Goal: Task Accomplishment & Management: Manage account settings

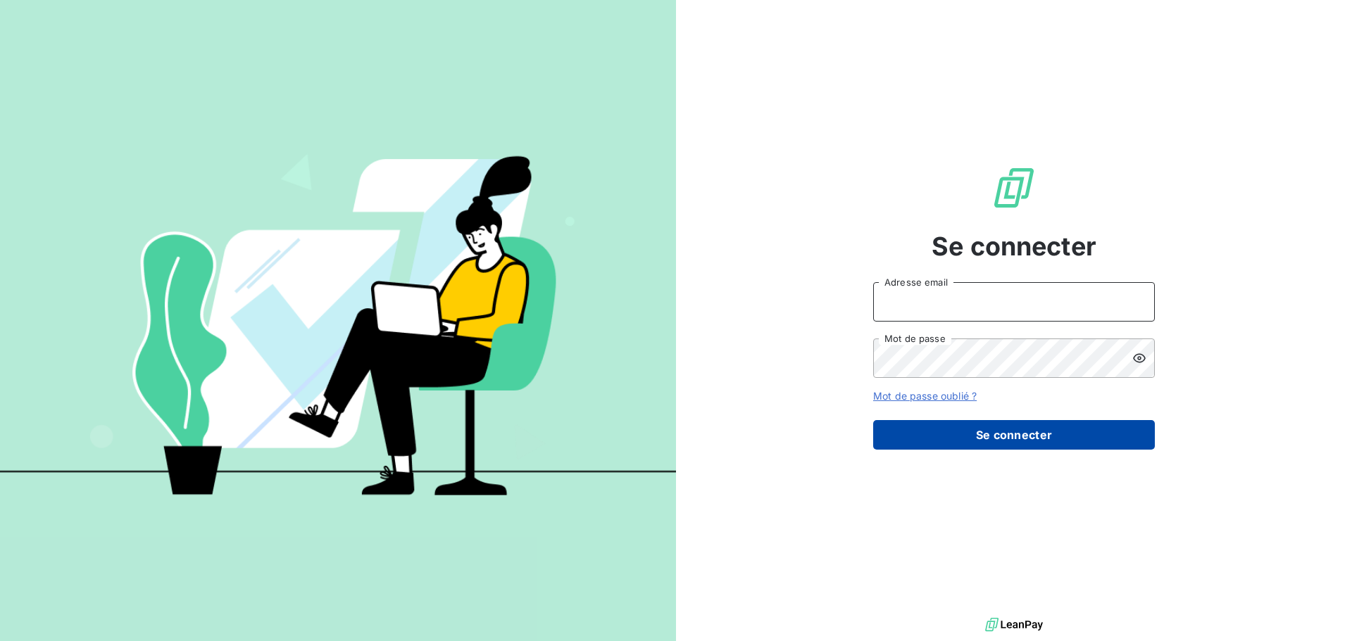
type input "[EMAIL_ADDRESS][DOMAIN_NAME]"
click at [994, 440] on button "Se connecter" at bounding box center [1014, 435] width 282 height 30
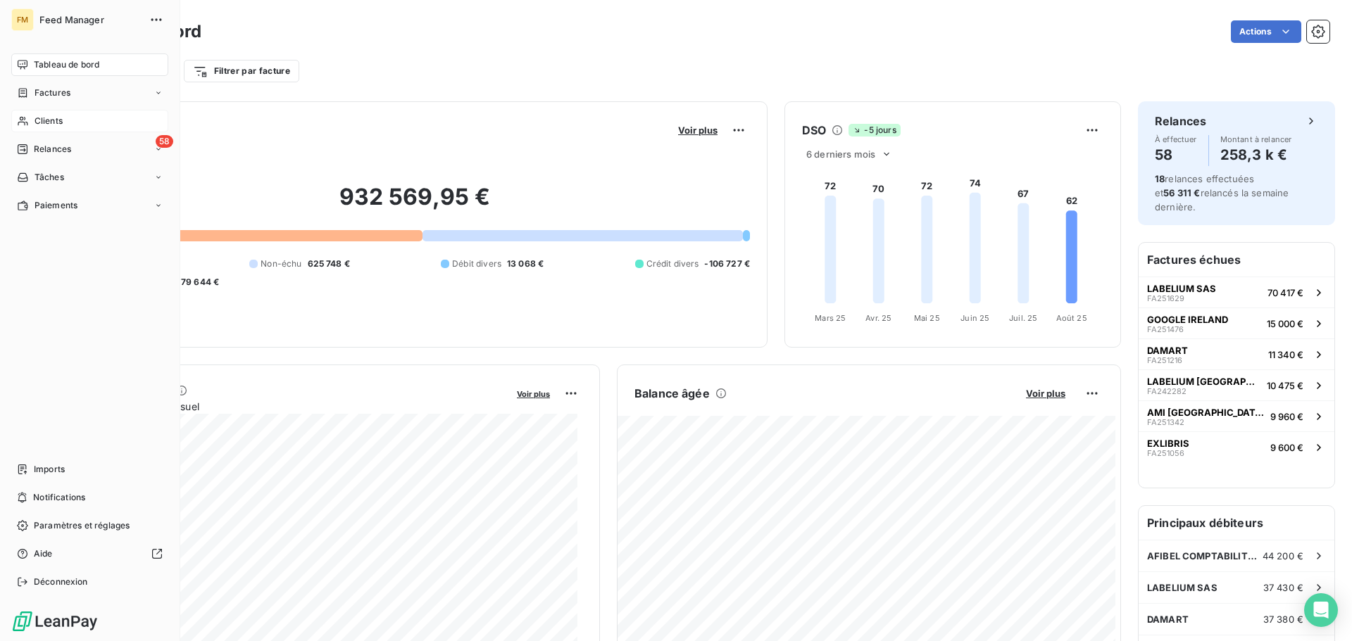
click at [47, 122] on span "Clients" at bounding box center [48, 121] width 28 height 13
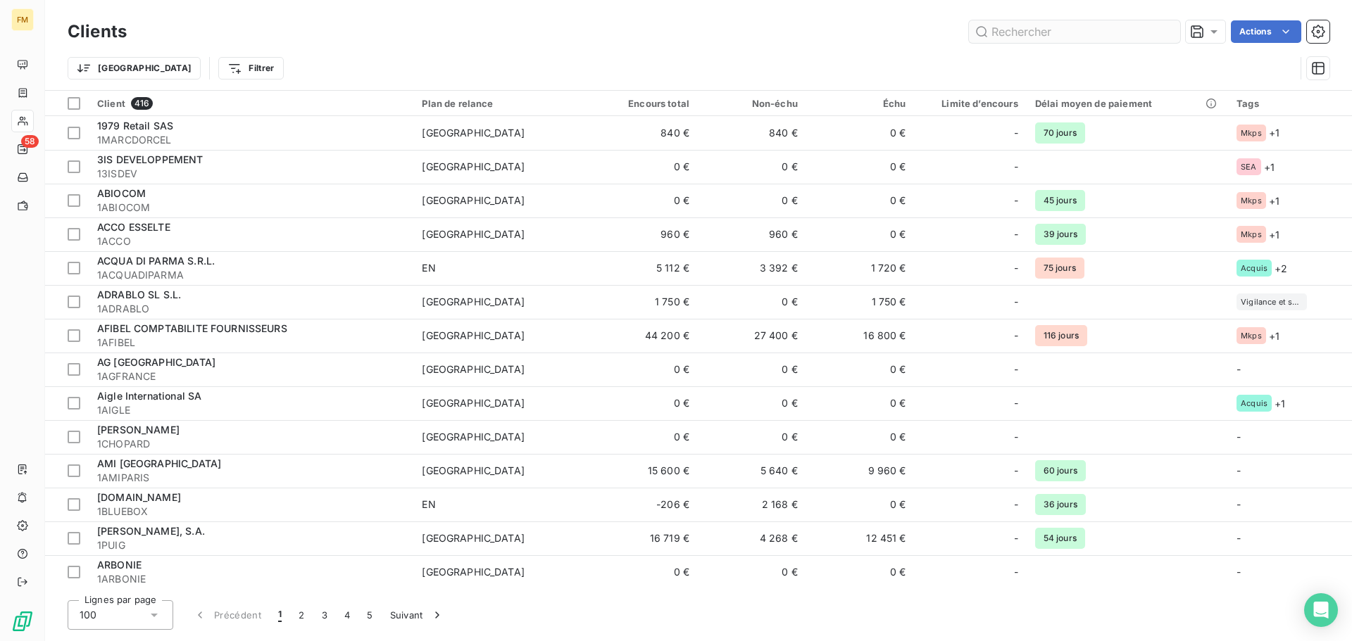
click at [1058, 32] on input "text" at bounding box center [1074, 31] width 211 height 23
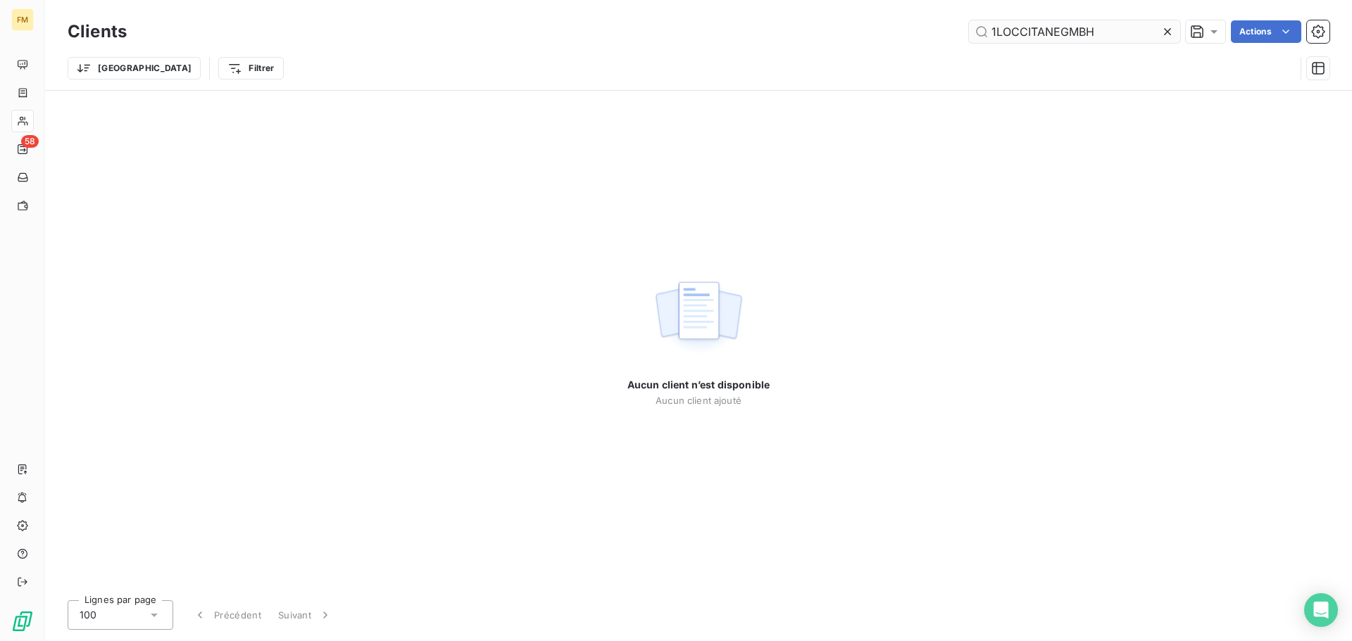
click at [997, 30] on input "1LOCCITANEGMBH" at bounding box center [1074, 31] width 211 height 23
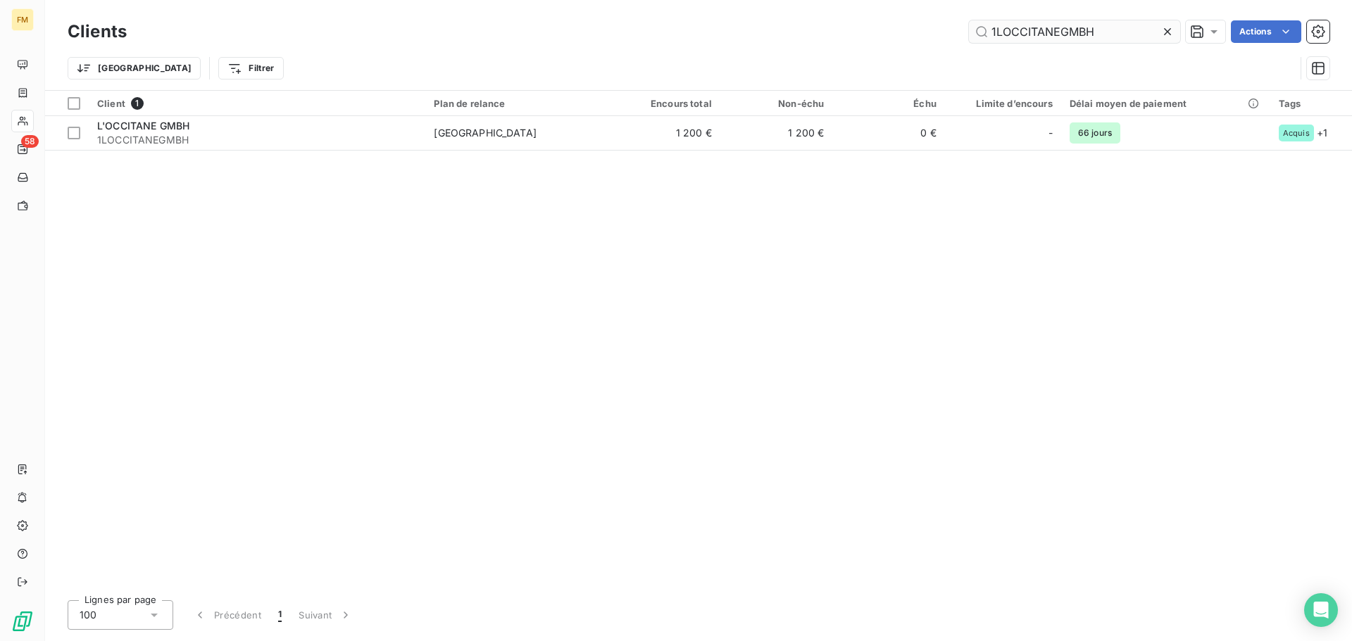
type input "1LOCCITANEGMBH"
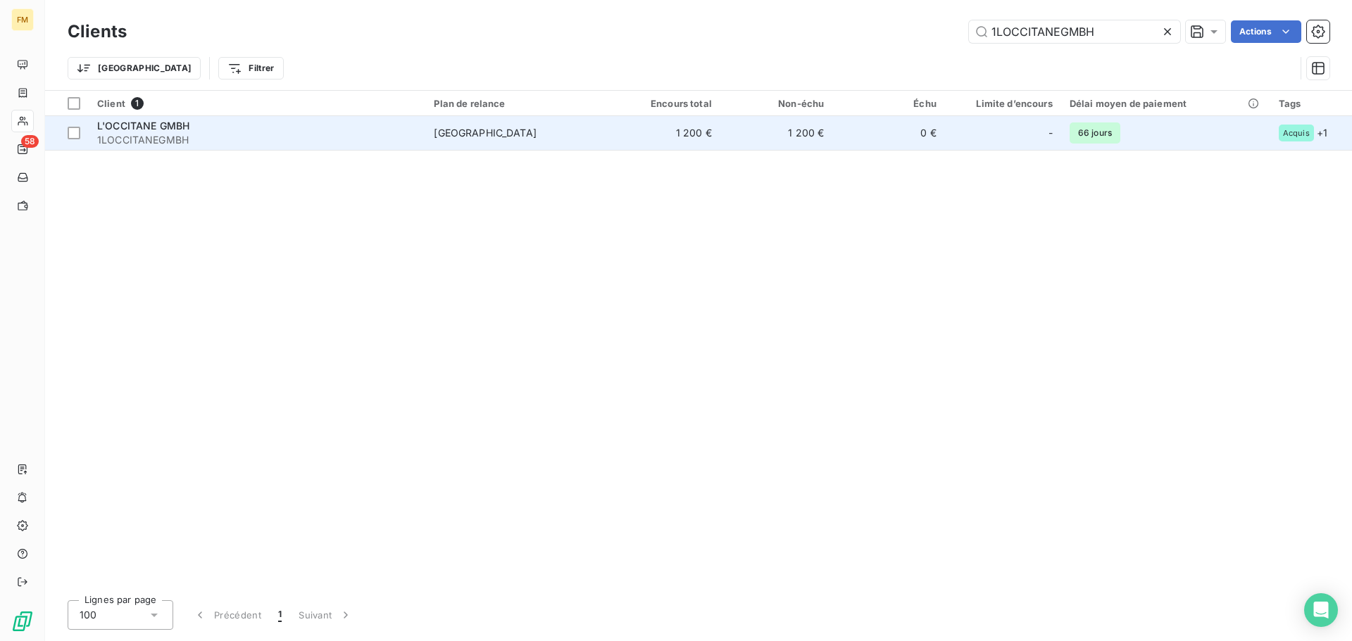
click at [635, 144] on td "1 200 €" at bounding box center [663, 133] width 112 height 34
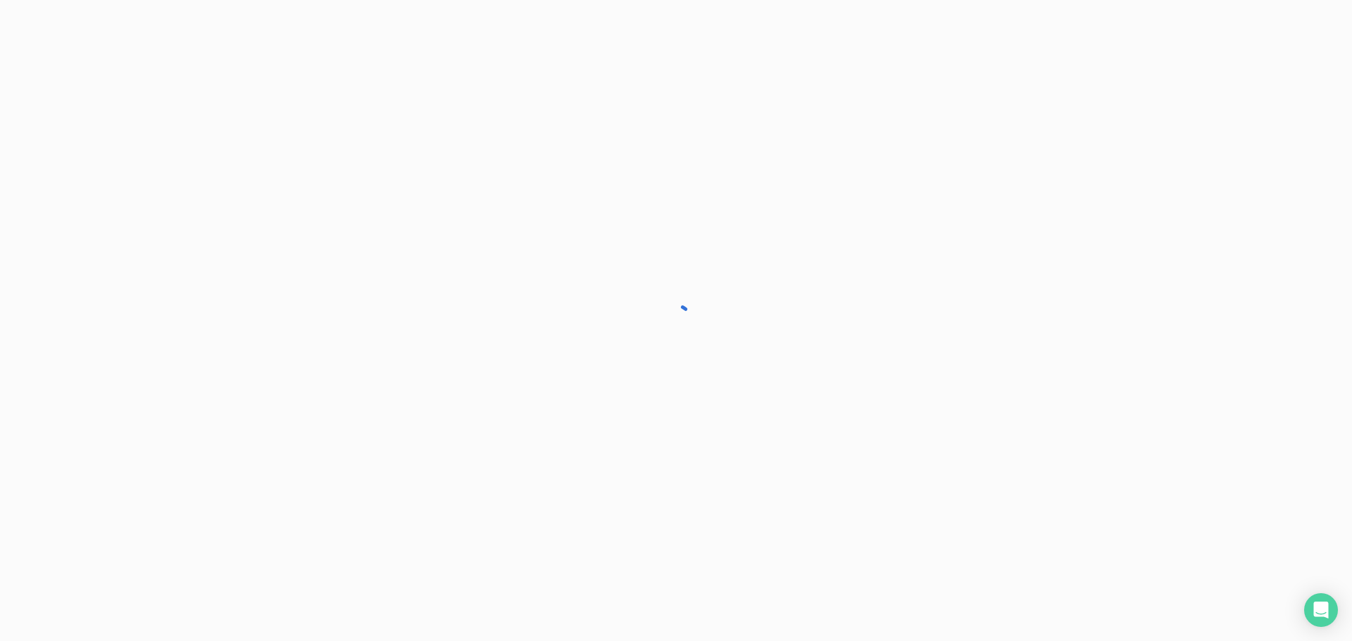
click at [635, 144] on div at bounding box center [676, 320] width 1352 height 641
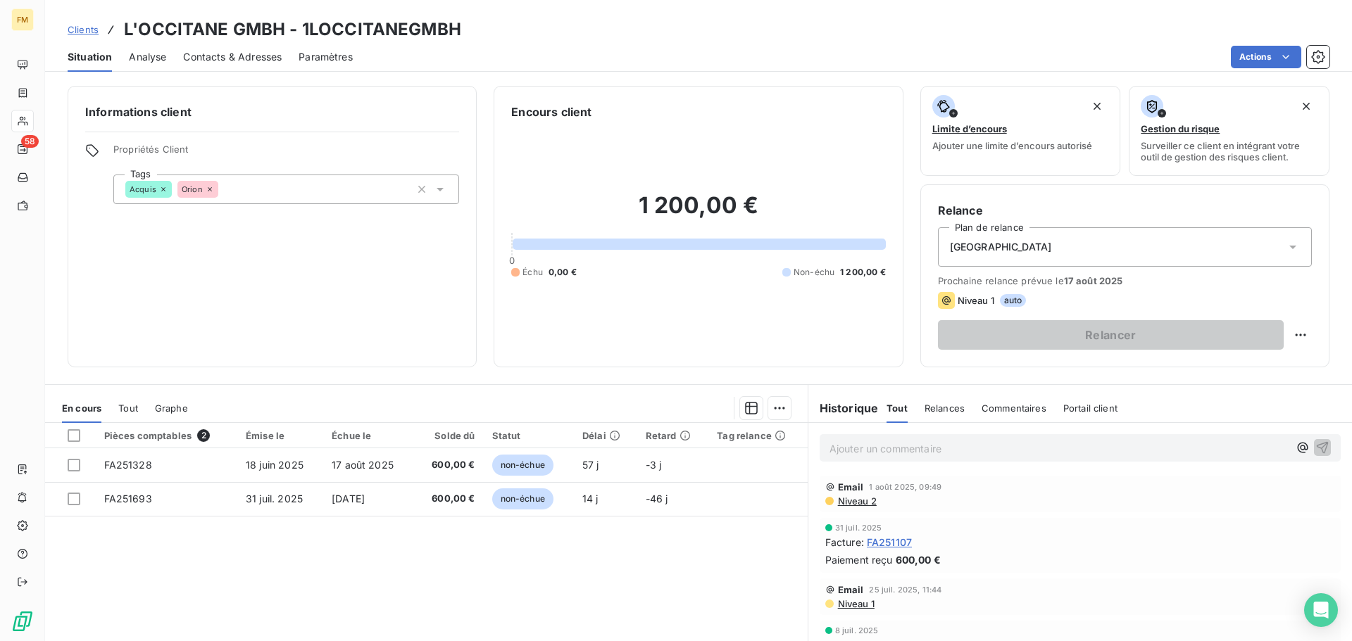
click at [80, 28] on span "Clients" at bounding box center [83, 29] width 31 height 11
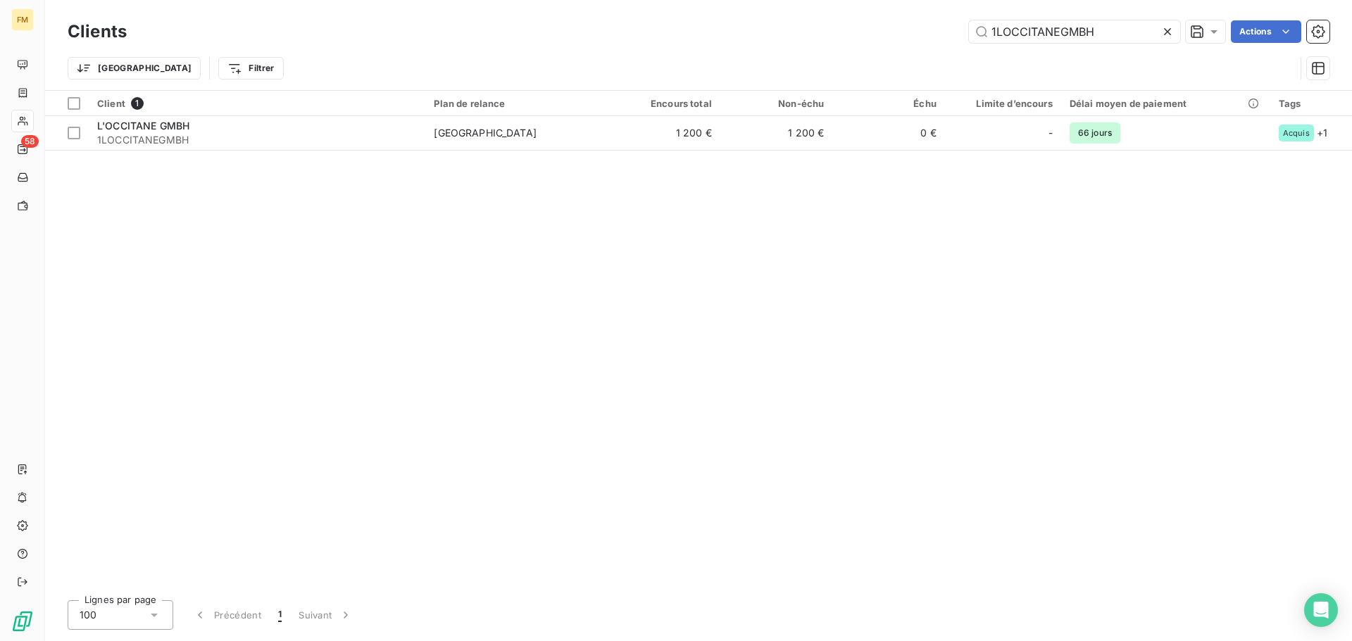
drag, startPoint x: 1103, startPoint y: 29, endPoint x: 502, endPoint y: -12, distance: 602.5
click at [502, 0] on html "FM 58 Clients 1LOCCITANEGMBH Actions Trier Filtrer Client 1 Plan de relance Enc…" at bounding box center [676, 320] width 1352 height 641
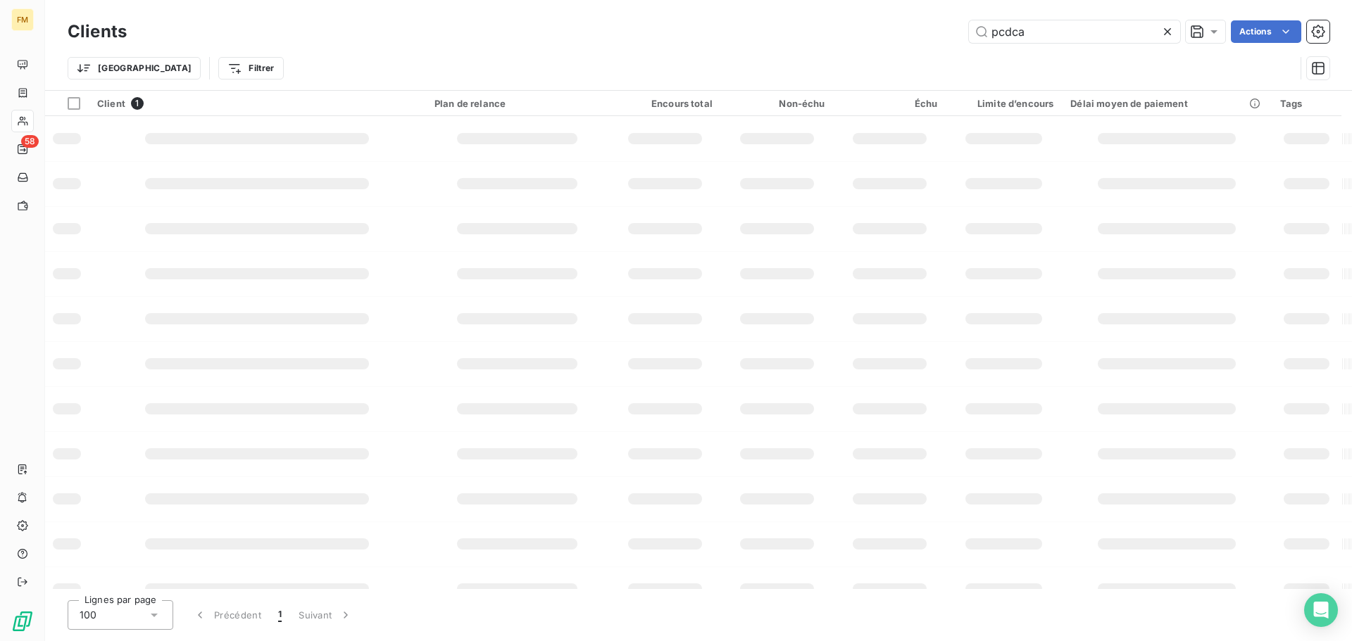
type input "pcdca"
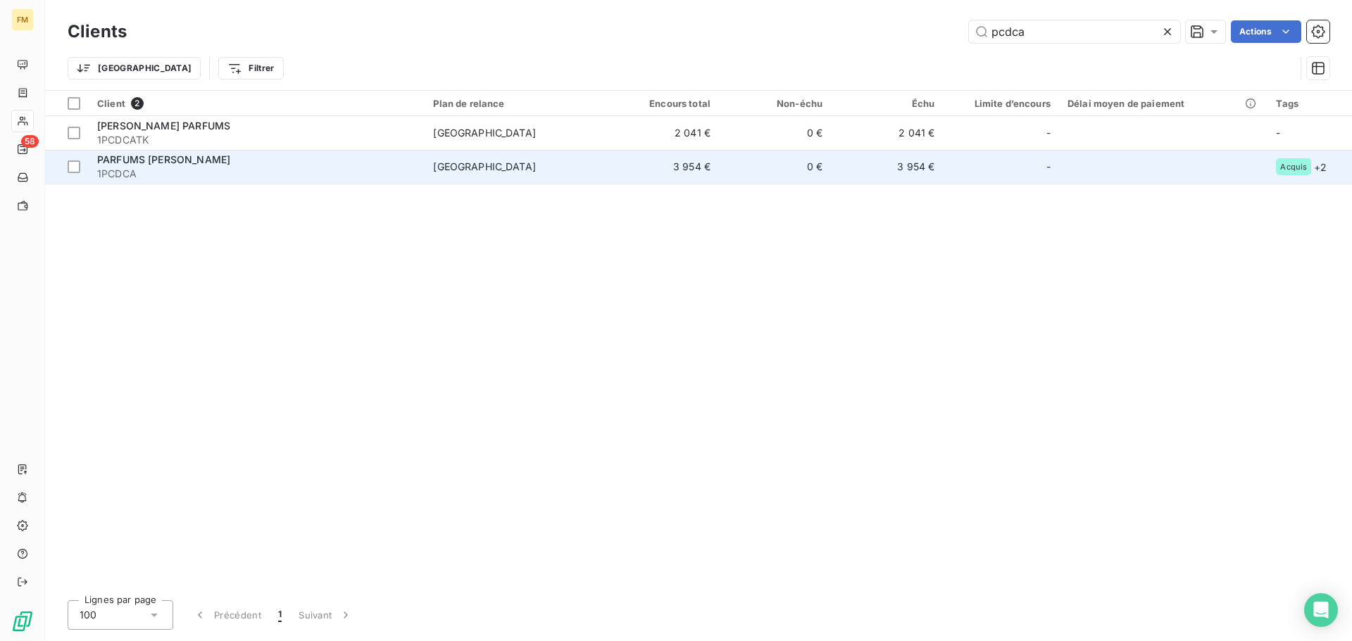
click at [332, 173] on span "1PCDCA" at bounding box center [256, 174] width 319 height 14
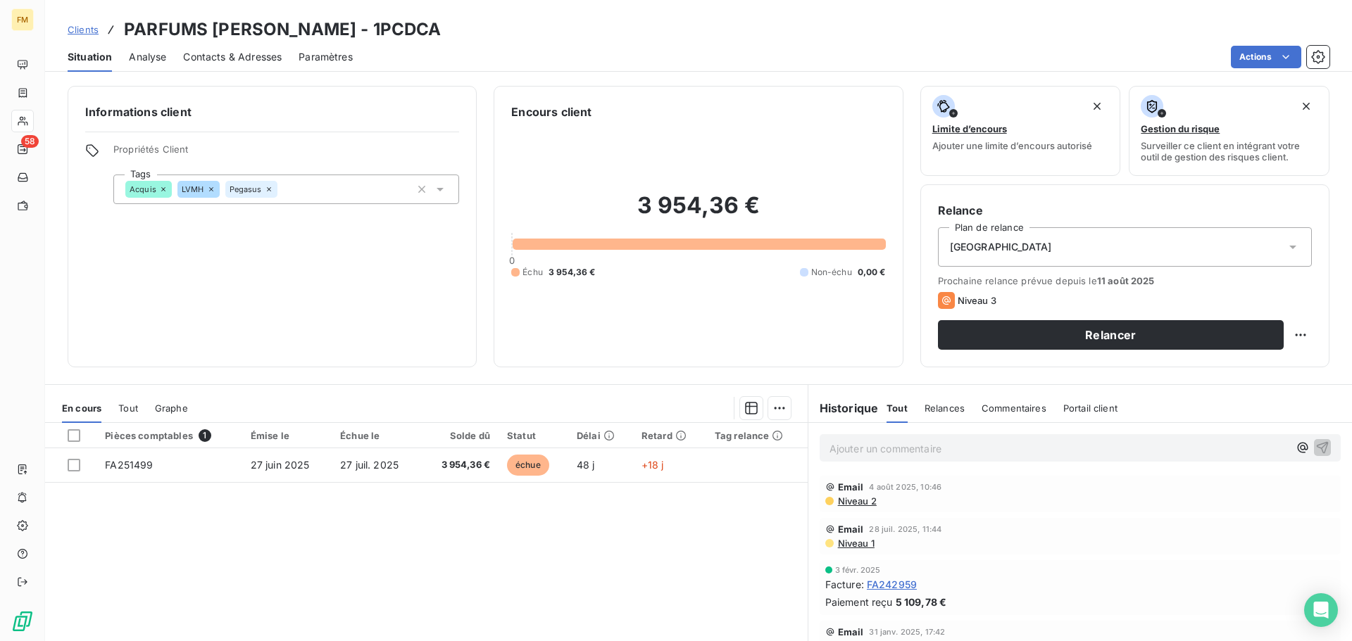
click at [82, 29] on span "Clients" at bounding box center [83, 29] width 31 height 11
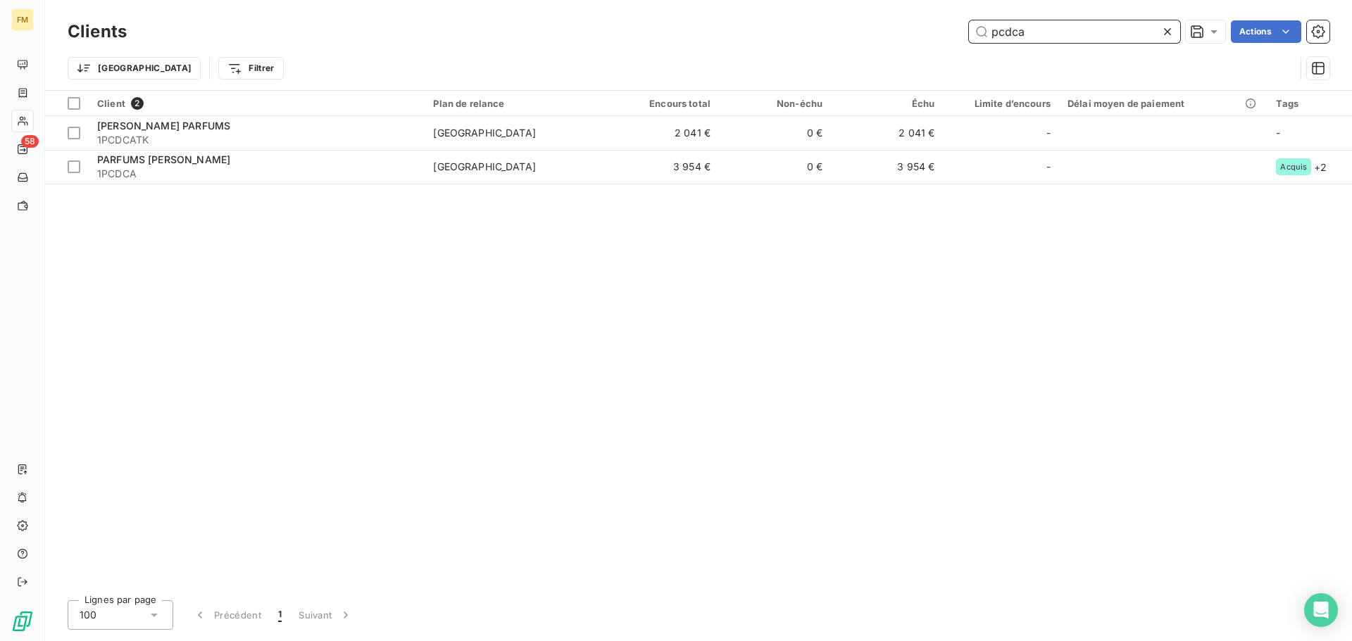
drag, startPoint x: 981, startPoint y: 29, endPoint x: 892, endPoint y: 25, distance: 89.5
click at [895, 25] on div "pcdca Actions" at bounding box center [736, 31] width 1185 height 23
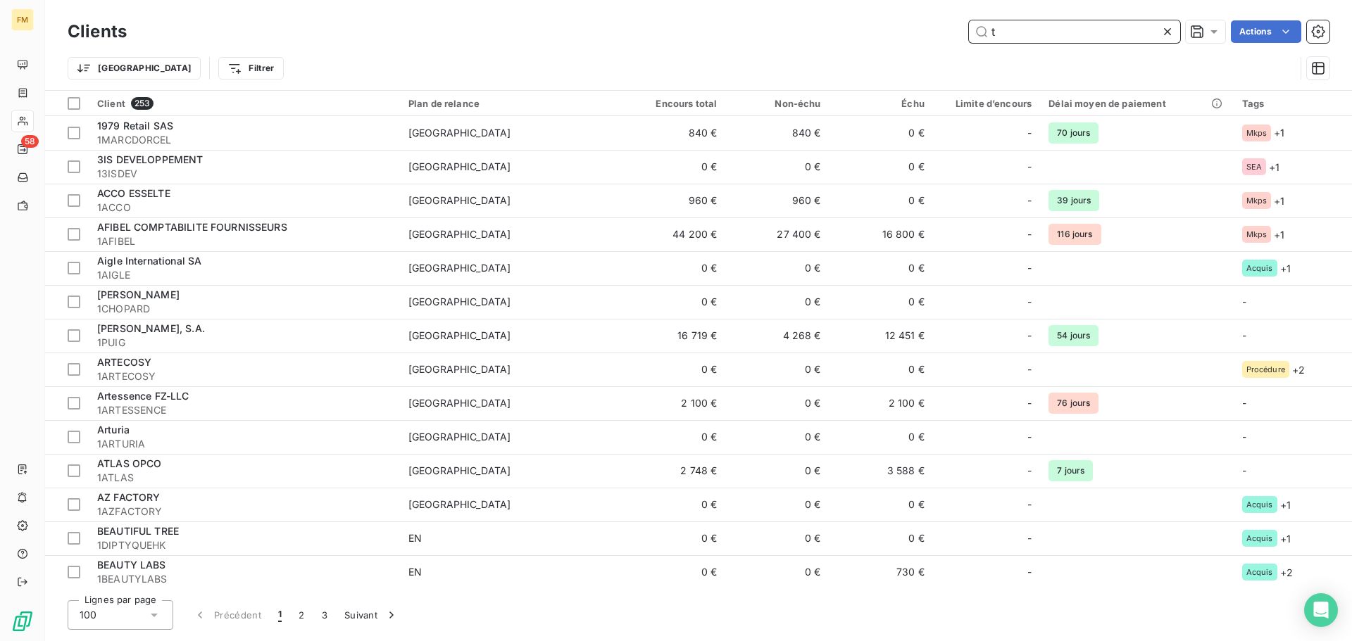
type input "tontw"
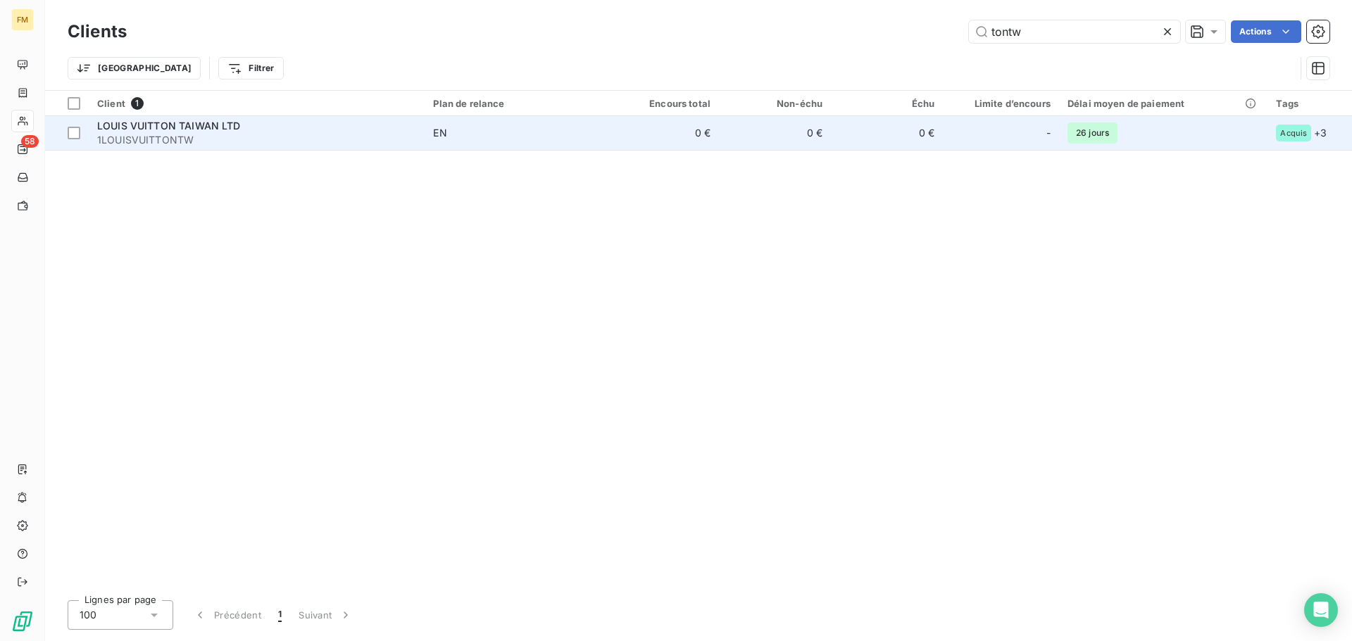
click at [358, 146] on span "1LOUISVUITTONTW" at bounding box center [256, 140] width 319 height 14
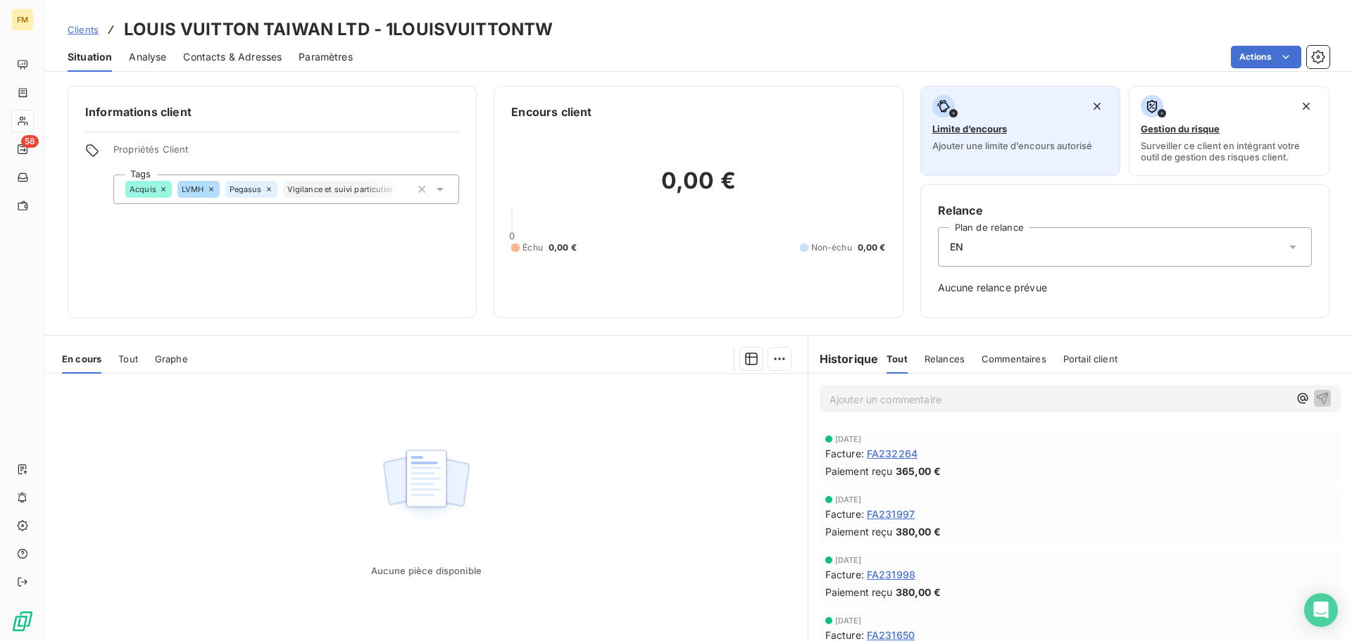
scroll to position [3731, 0]
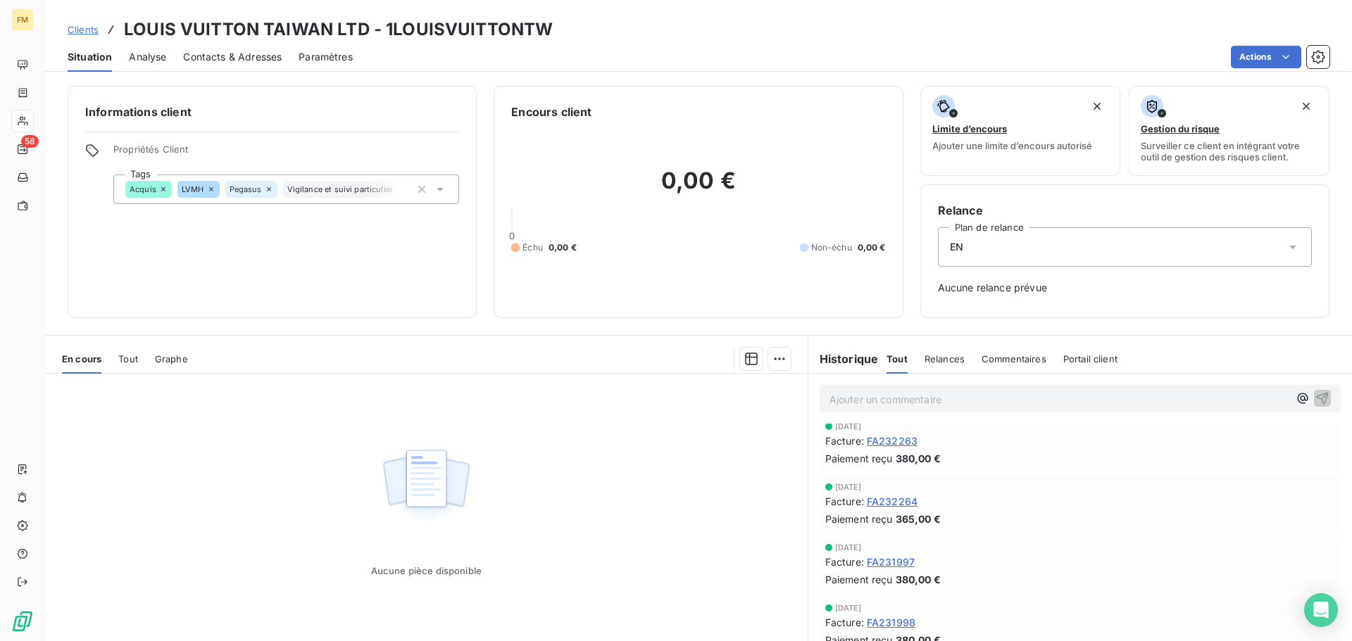
click at [82, 25] on span "Clients" at bounding box center [83, 29] width 31 height 11
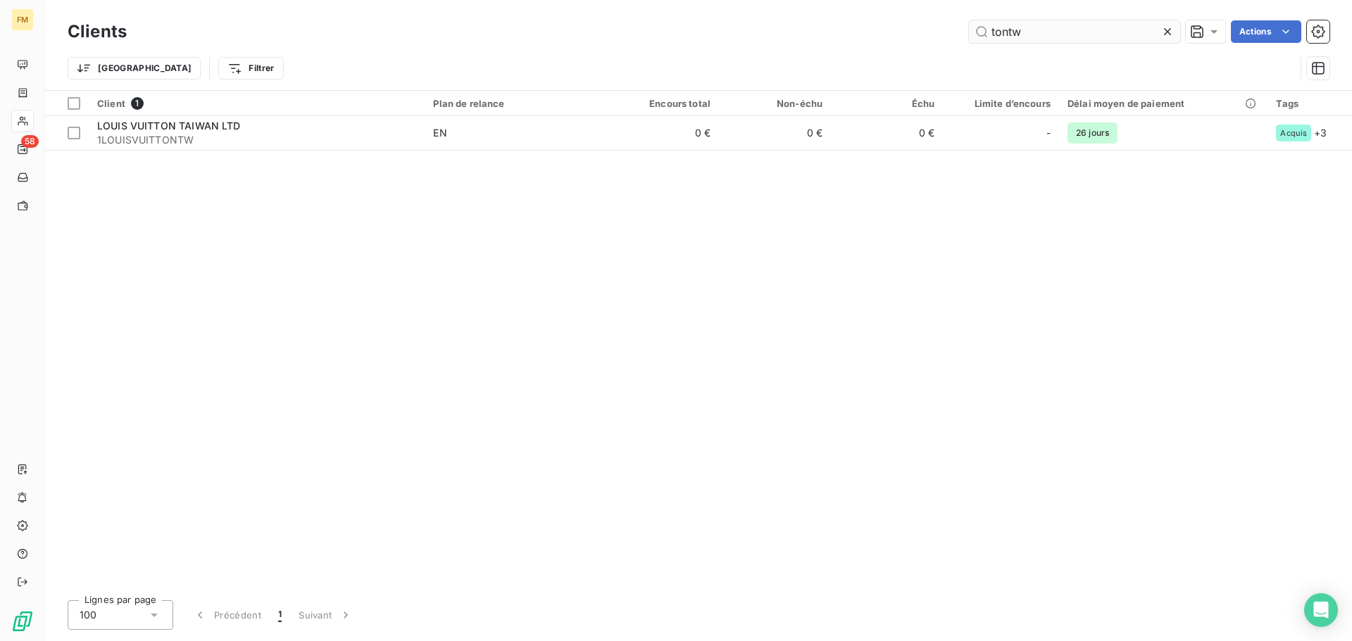
drag, startPoint x: 1050, startPoint y: 34, endPoint x: 1007, endPoint y: 32, distance: 43.7
click at [1007, 32] on input "tontw" at bounding box center [1074, 31] width 211 height 23
type input "tonIT"
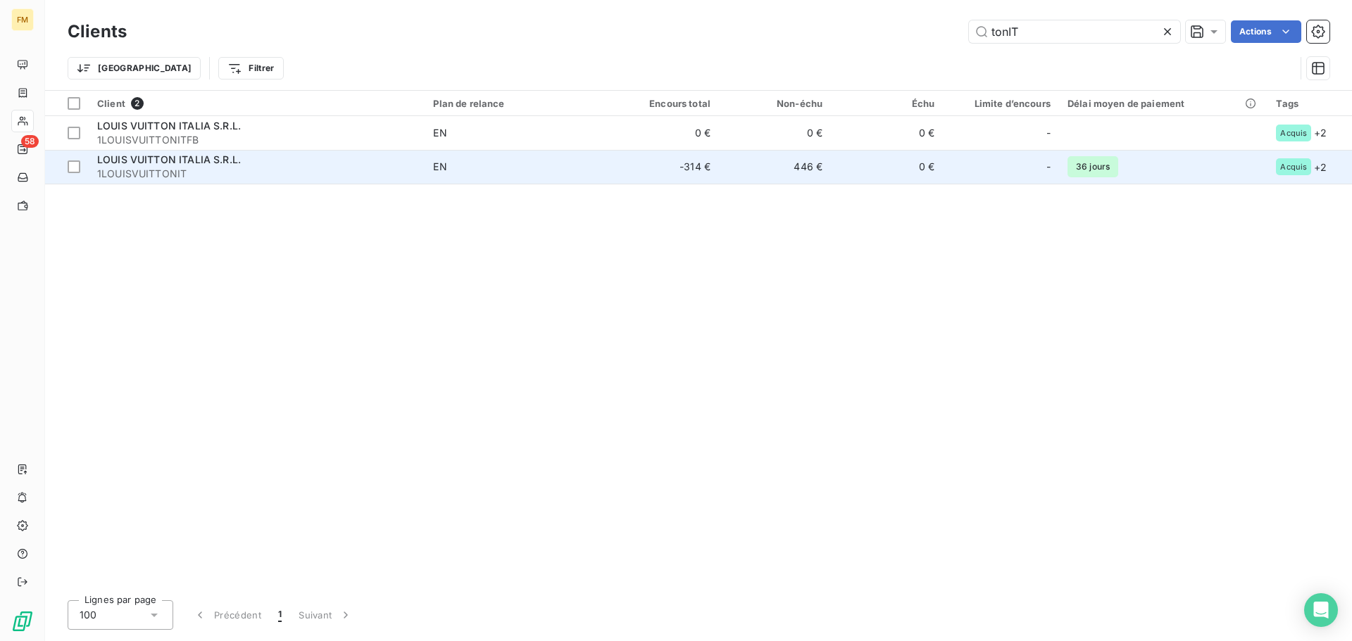
click at [299, 163] on div "LOUIS VUITTON ITALIA S.R.L." at bounding box center [256, 160] width 319 height 14
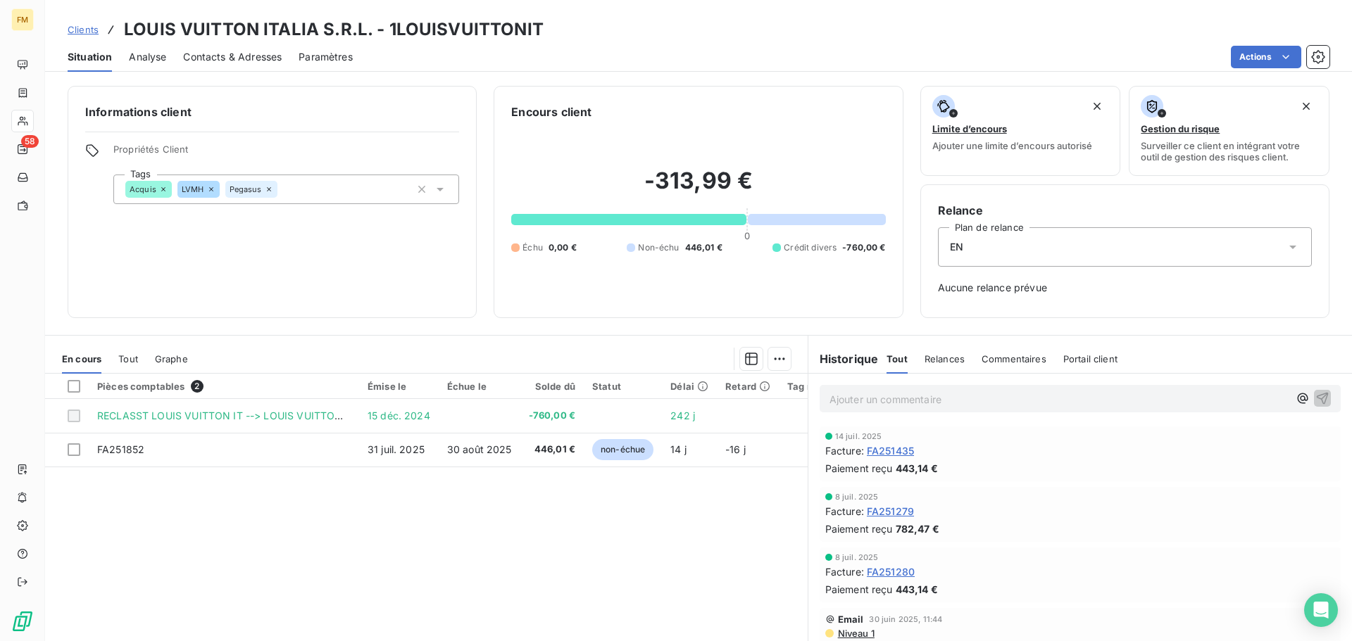
click at [231, 58] on span "Contacts & Adresses" at bounding box center [232, 57] width 99 height 14
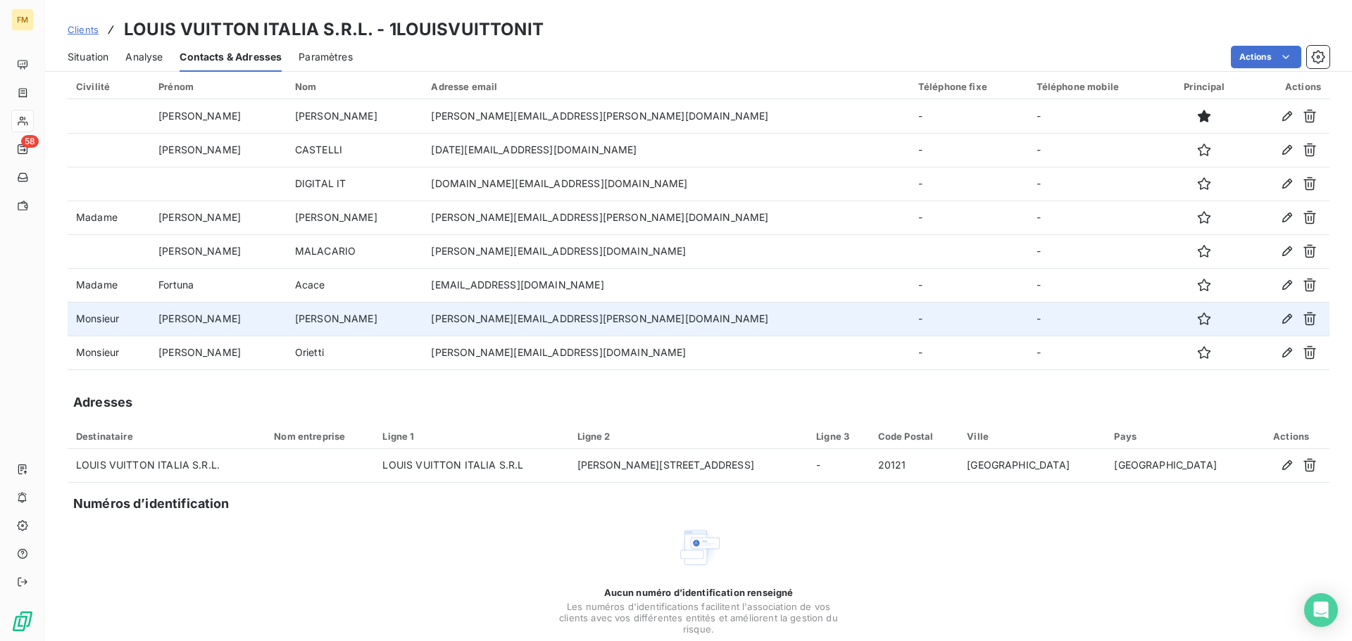
scroll to position [101, 0]
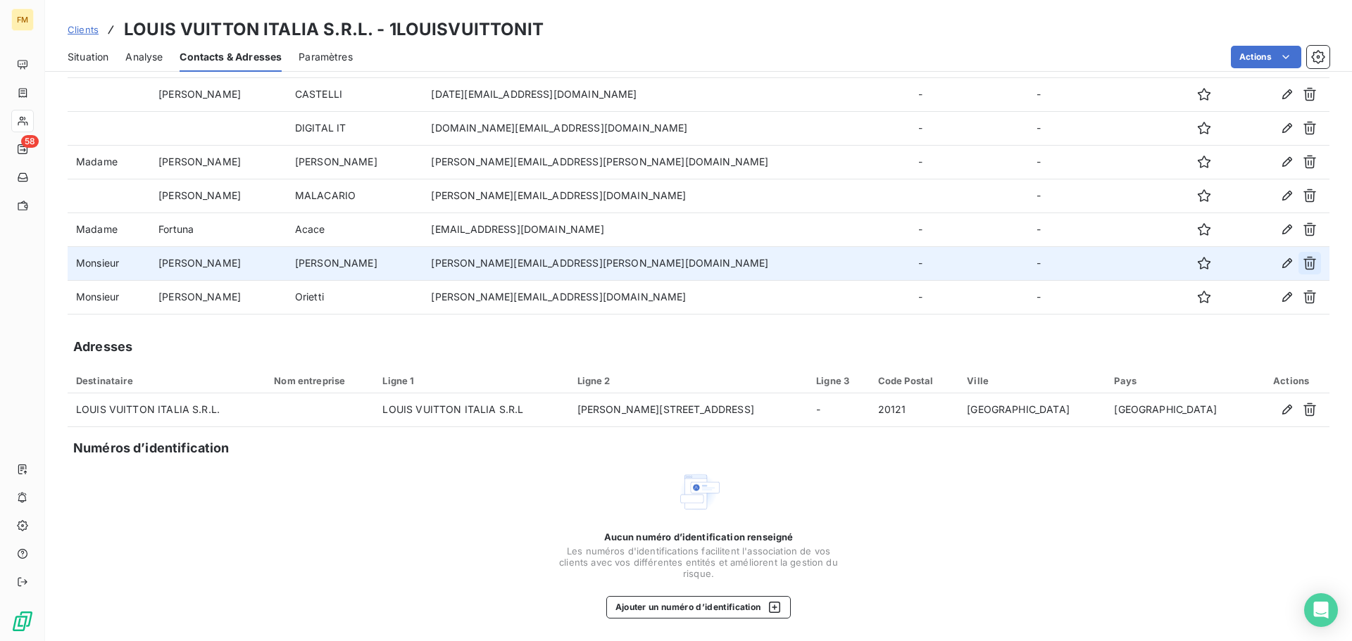
click at [1306, 255] on button "button" at bounding box center [1309, 263] width 23 height 23
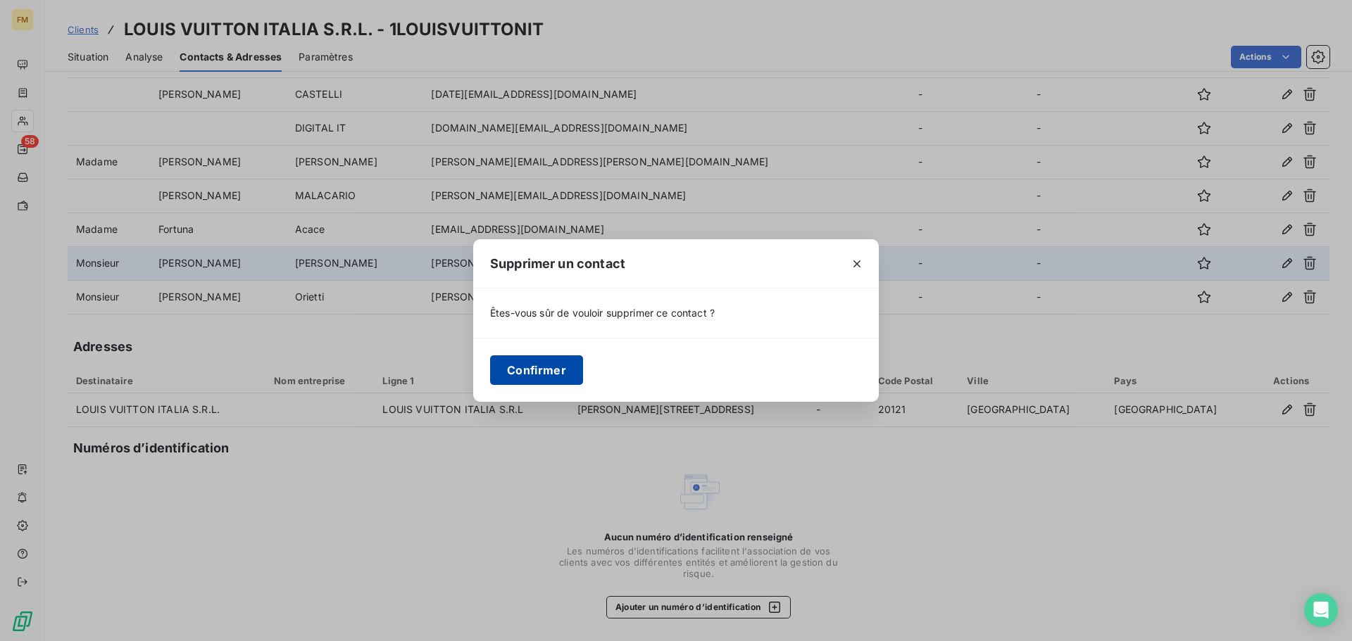
click at [567, 365] on button "Confirmer" at bounding box center [536, 370] width 93 height 30
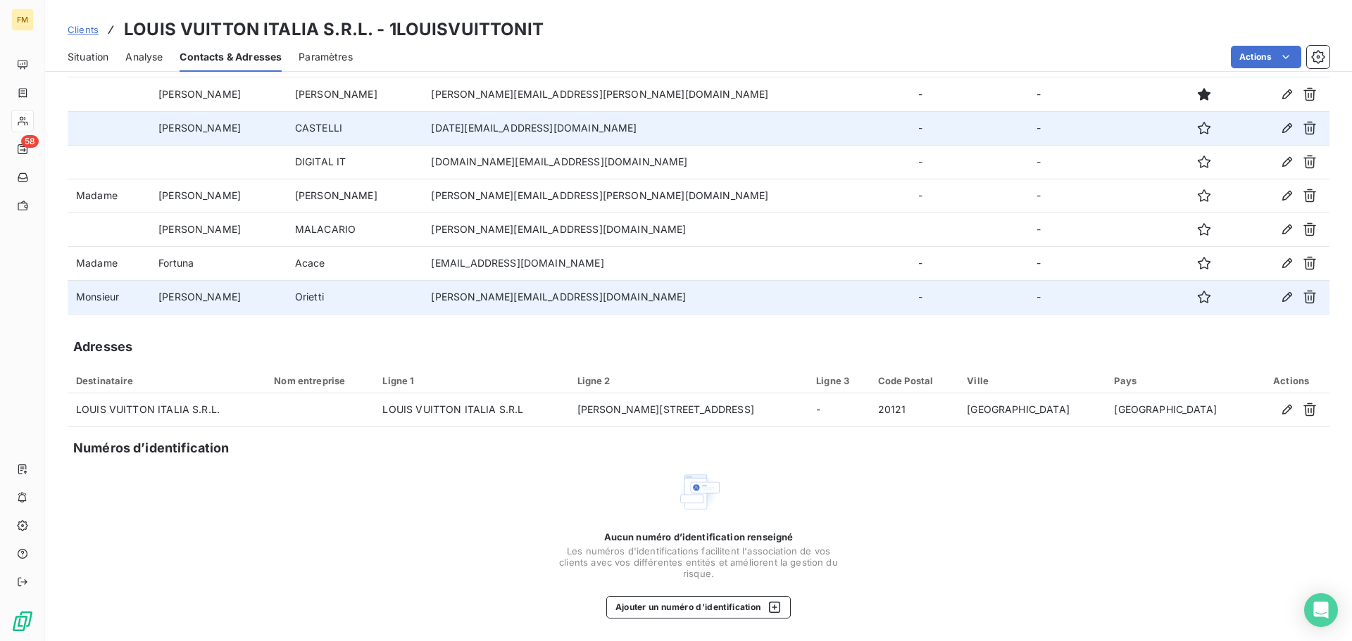
scroll to position [0, 0]
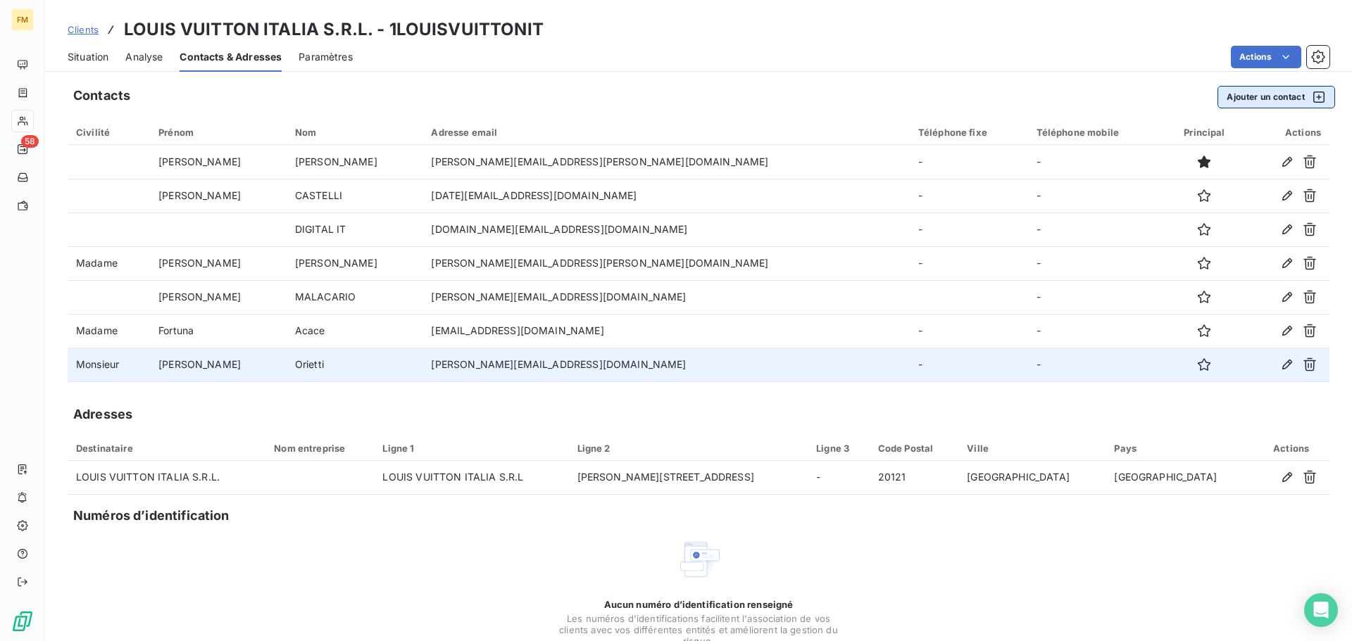
click at [1277, 92] on button "Ajouter un contact" at bounding box center [1276, 97] width 118 height 23
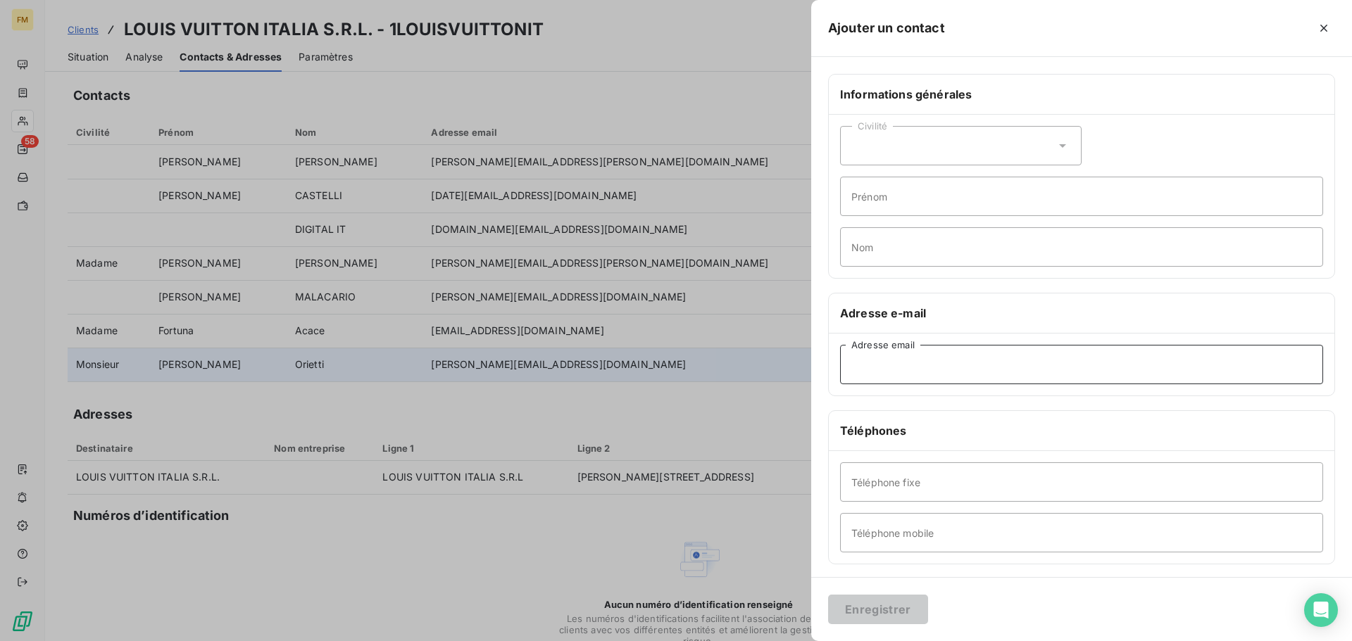
click at [911, 369] on input "Adresse email" at bounding box center [1081, 364] width 483 height 39
paste input "elena.berni@louisvuitton.com"
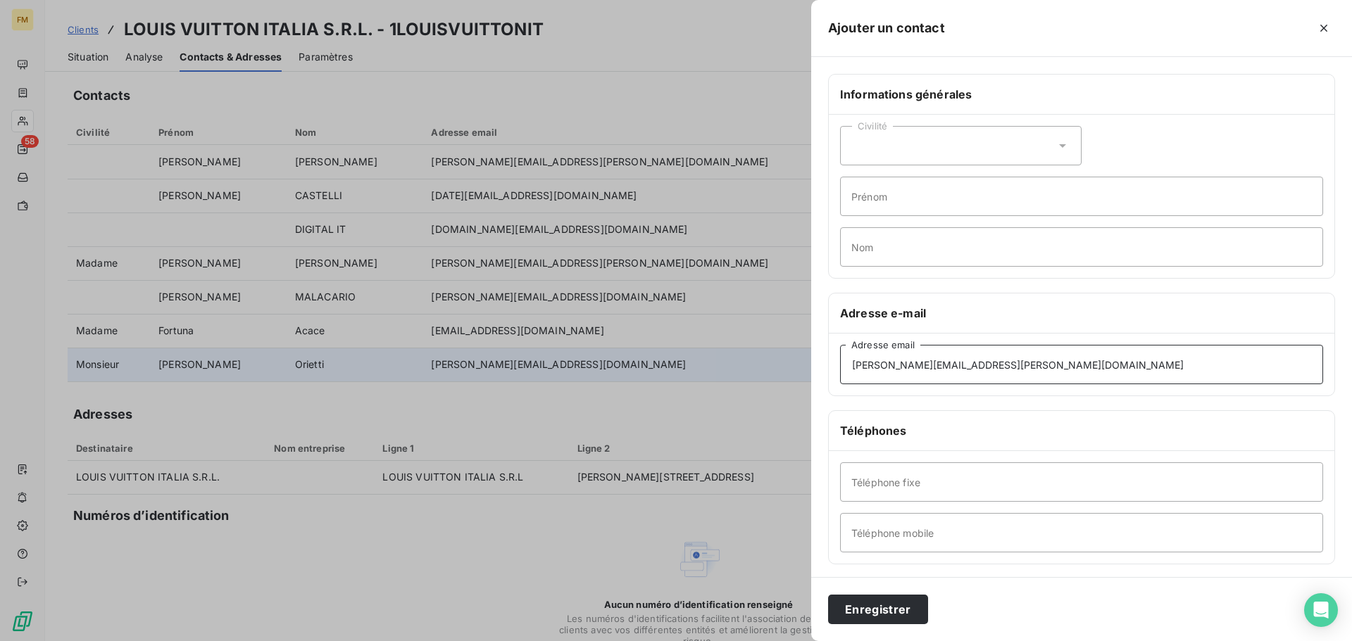
type input "elena.berni@louisvuitton.com"
click at [1062, 143] on icon at bounding box center [1062, 146] width 14 height 14
drag, startPoint x: 853, startPoint y: 179, endPoint x: 862, endPoint y: 207, distance: 29.6
click at [854, 179] on input "radio" at bounding box center [855, 181] width 14 height 14
click at [877, 249] on input "Nom" at bounding box center [1081, 246] width 483 height 39
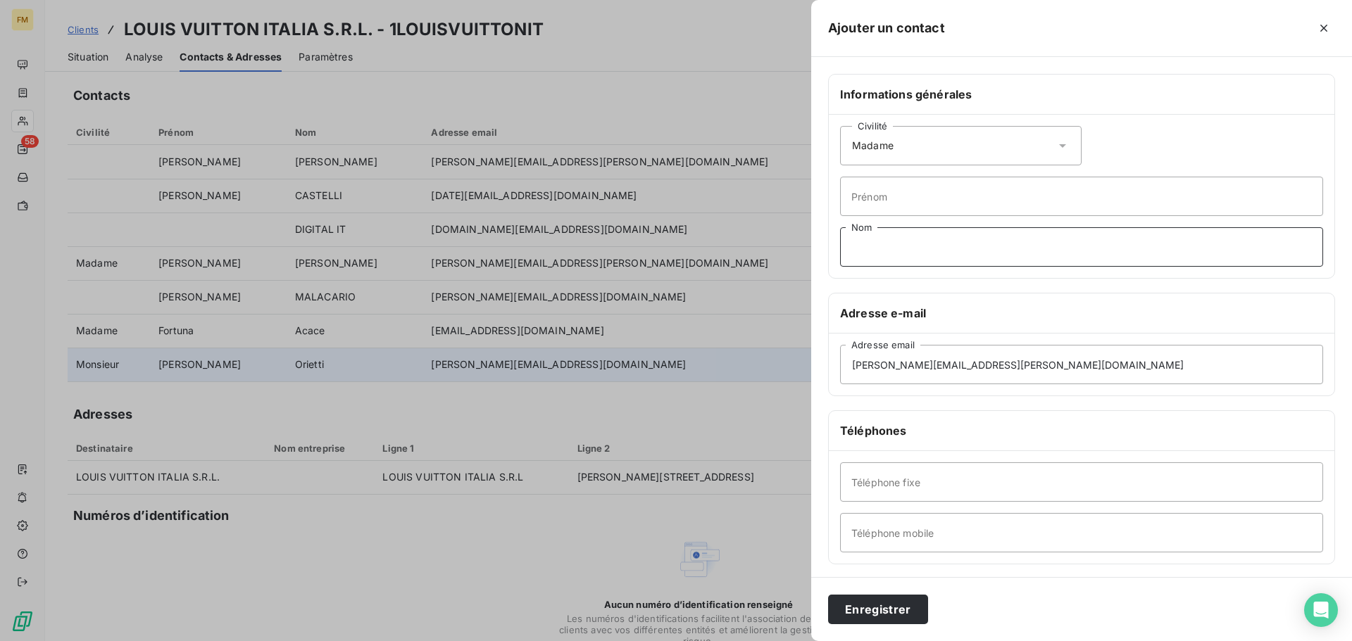
paste input "BERNI"
type input "BERNI"
click at [954, 199] on input "Prénom" at bounding box center [1081, 196] width 483 height 39
paste input "Elena"
type input "Elena"
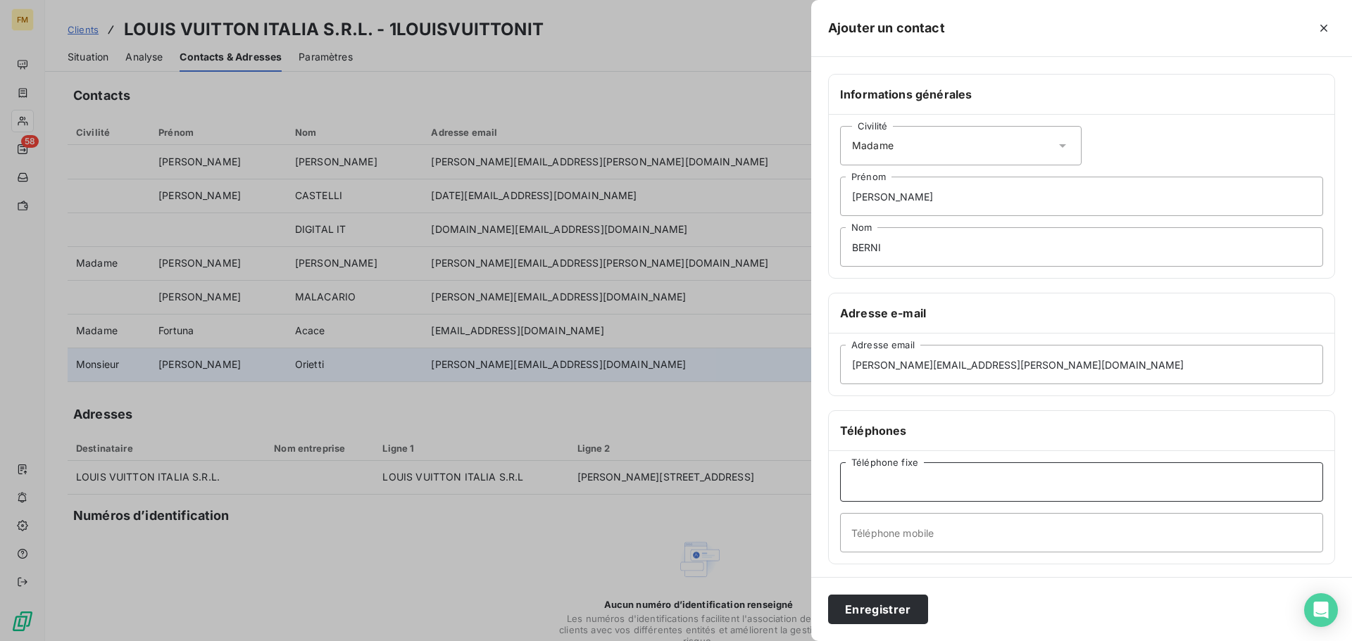
click at [1064, 493] on input "Téléphone fixe" at bounding box center [1081, 481] width 483 height 39
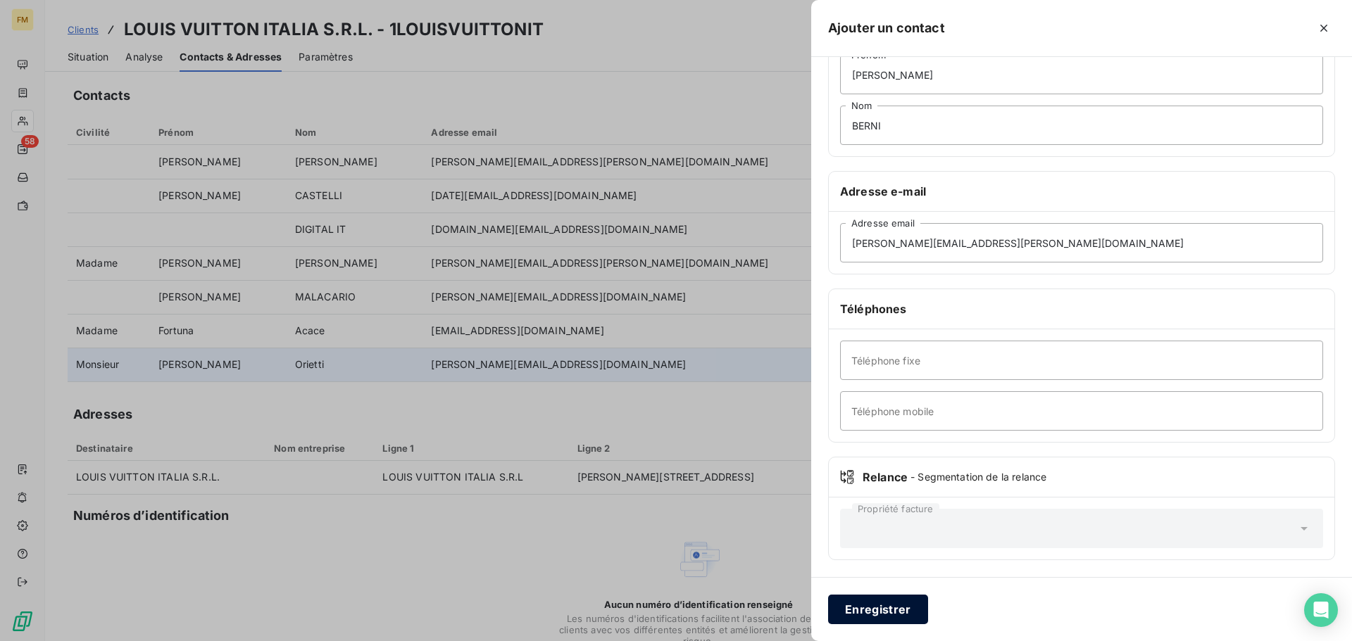
click at [864, 619] on button "Enregistrer" at bounding box center [878, 610] width 100 height 30
